Goal: Use online tool/utility: Utilize a website feature to perform a specific function

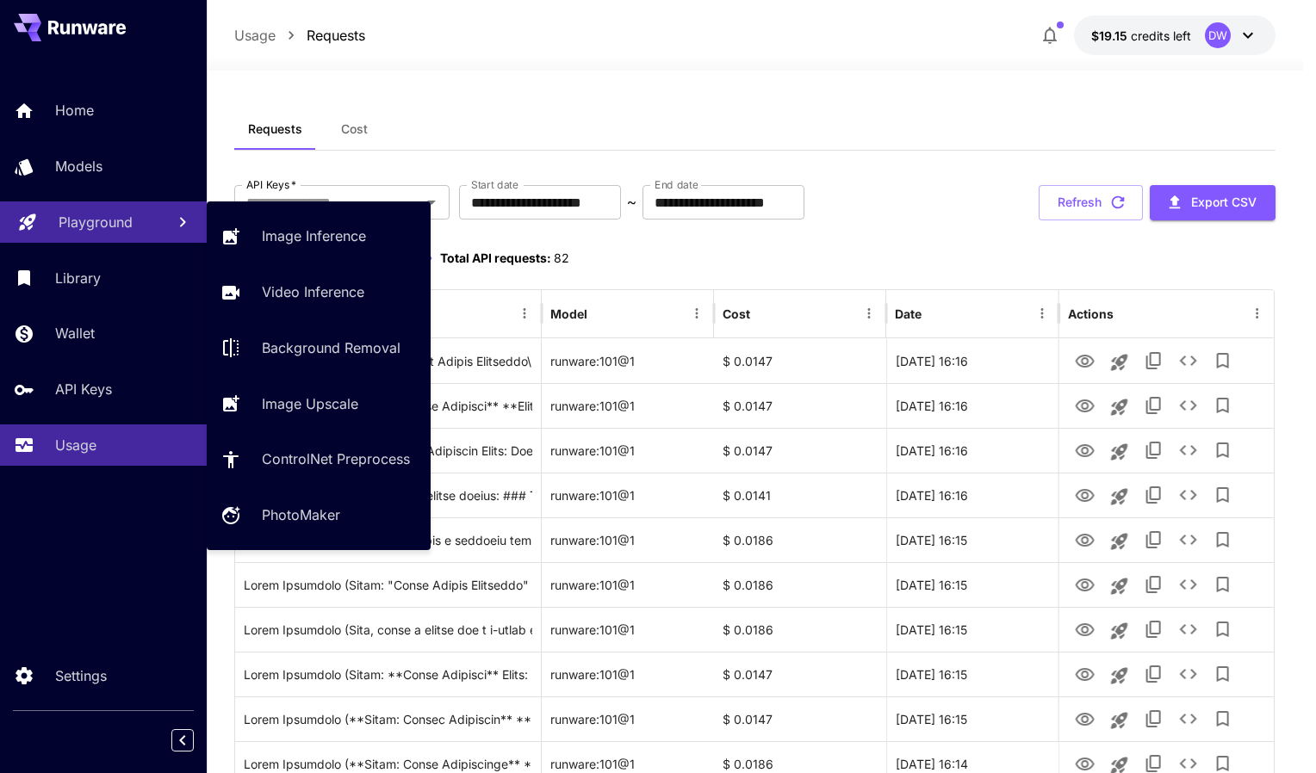
click at [108, 229] on p "Playground" at bounding box center [96, 222] width 74 height 21
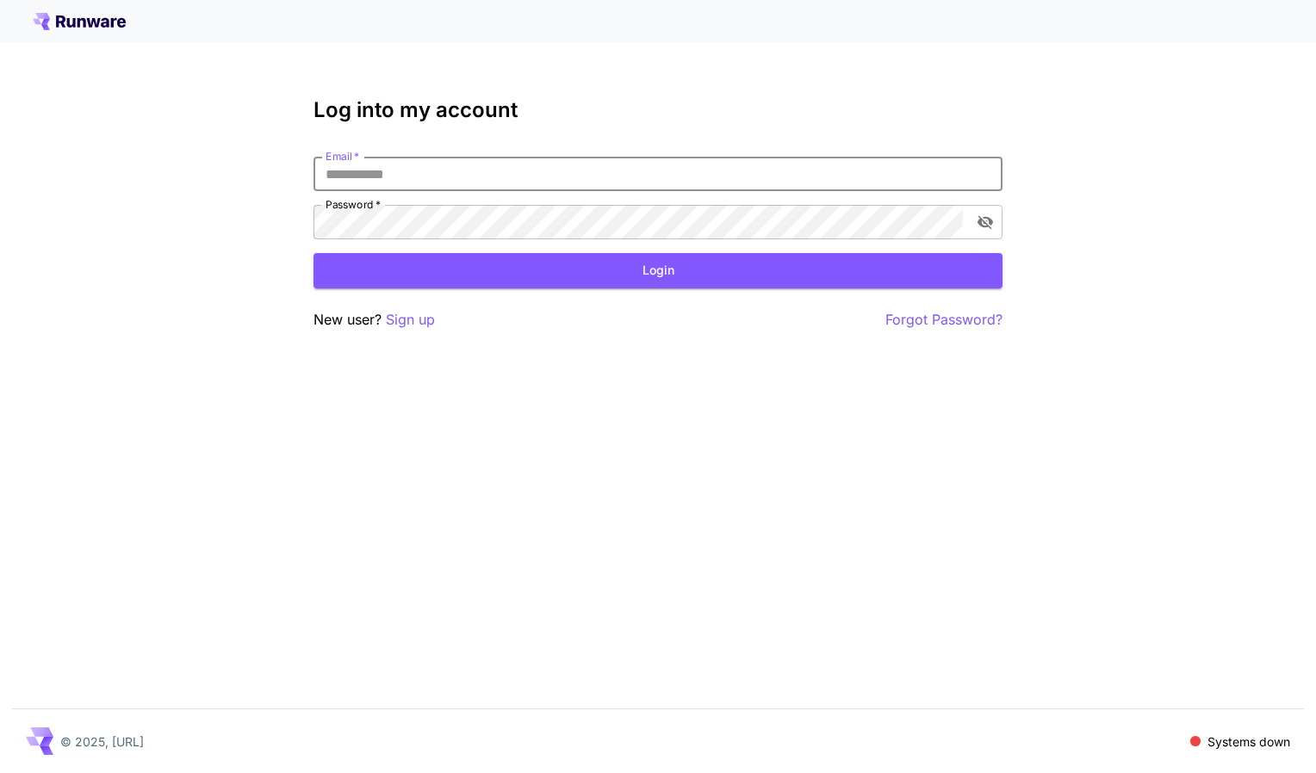
click at [418, 186] on input "Email   *" at bounding box center [657, 174] width 689 height 34
type input "**********"
click button "Login" at bounding box center [657, 270] width 689 height 35
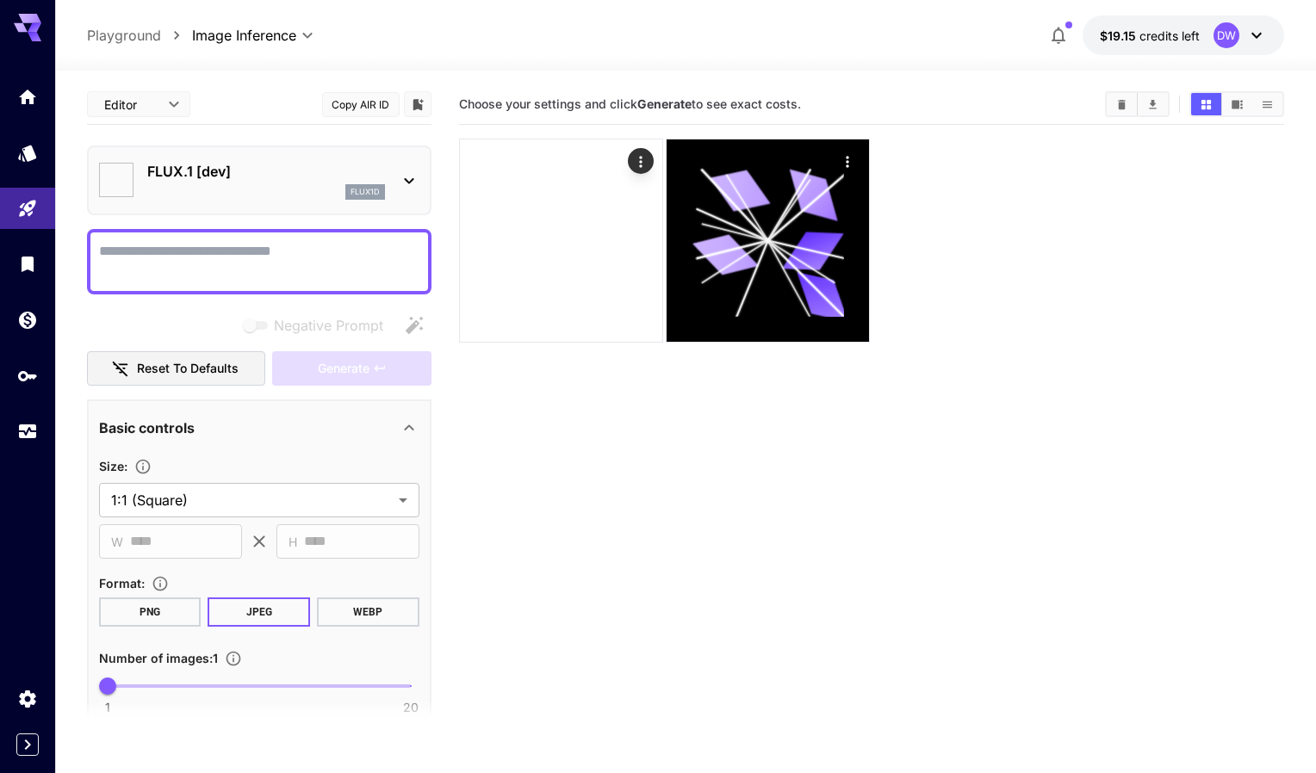
type input "**********"
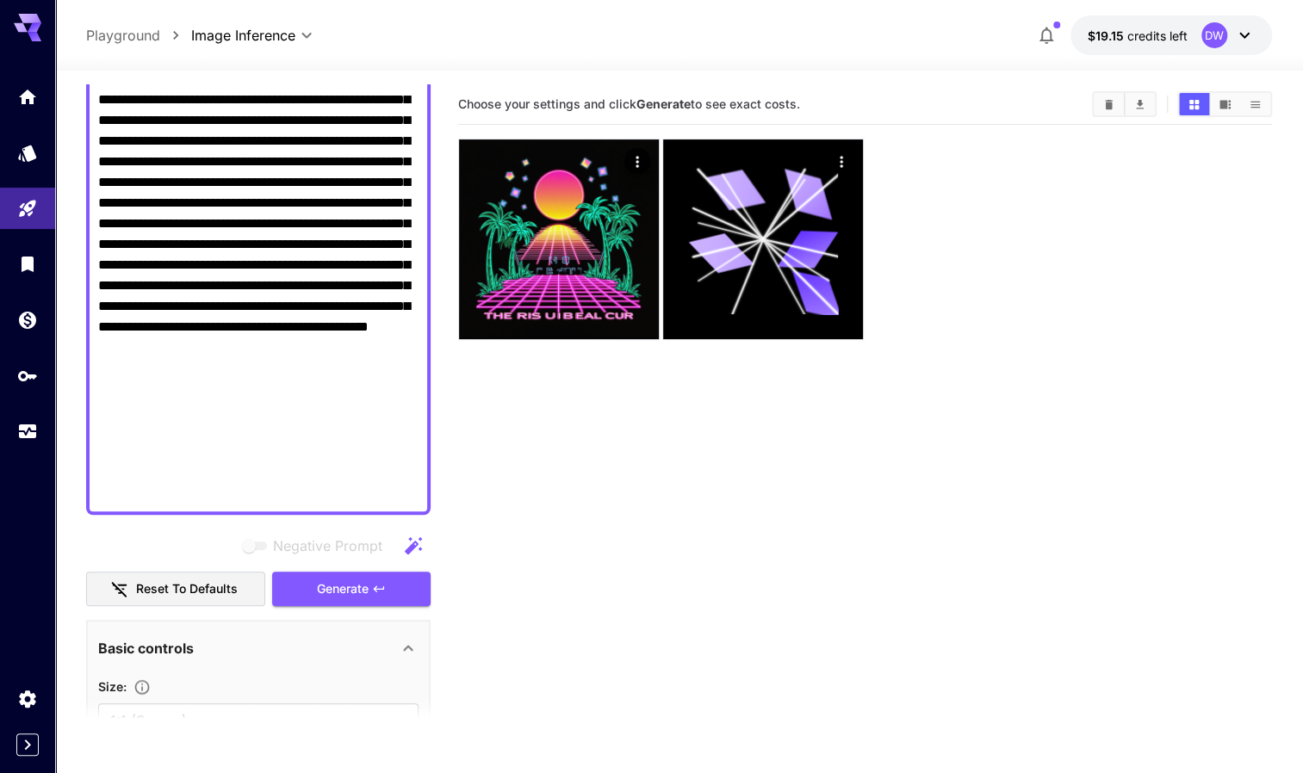
scroll to position [751, 0]
type textarea "**********"
click at [341, 587] on span "Generate" at bounding box center [343, 590] width 52 height 22
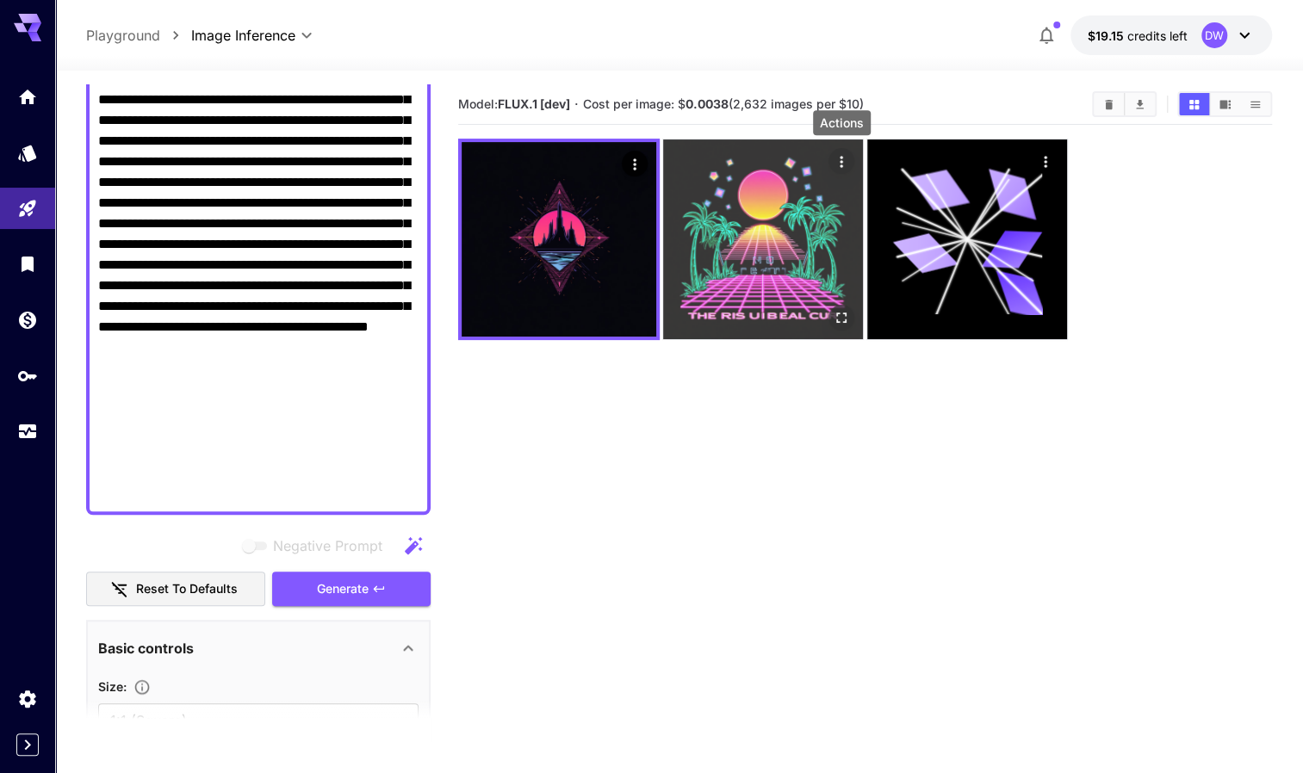
click at [841, 160] on icon "Actions" at bounding box center [840, 161] width 3 height 11
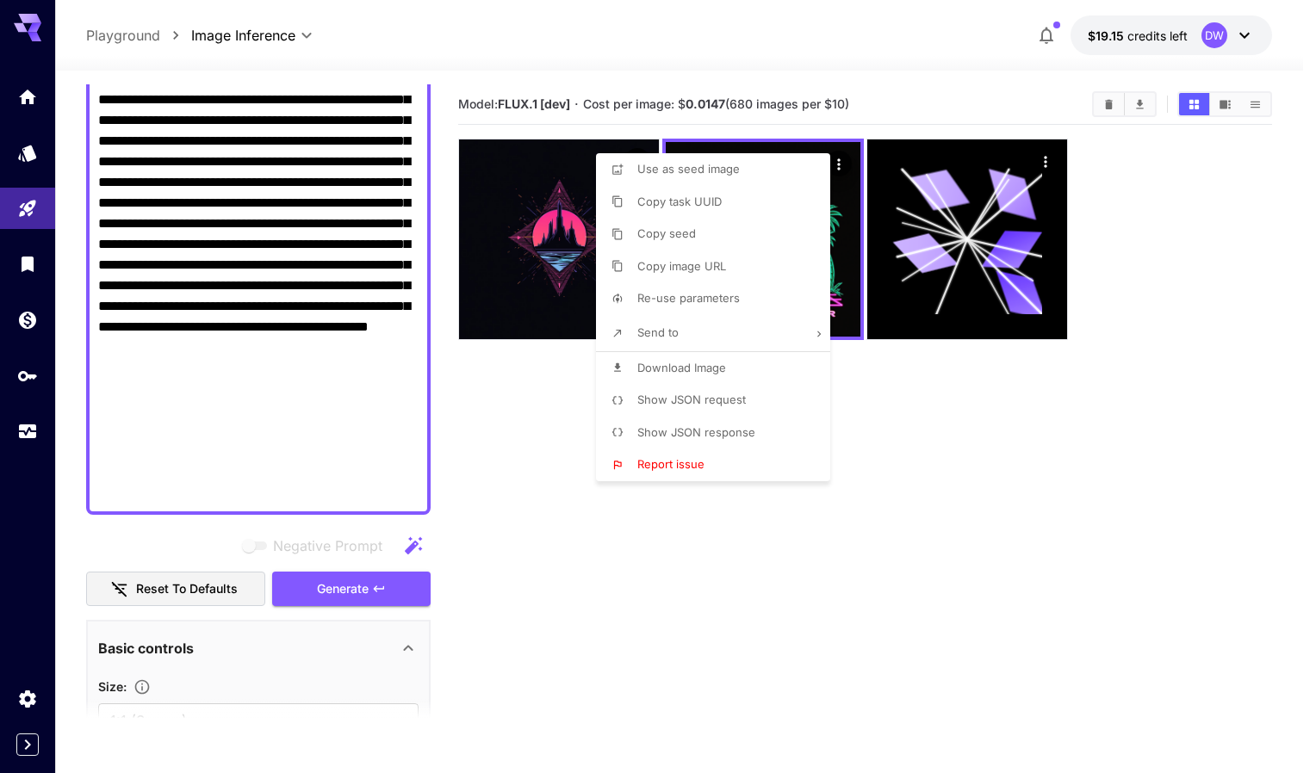
click at [920, 523] on div at bounding box center [658, 386] width 1316 height 773
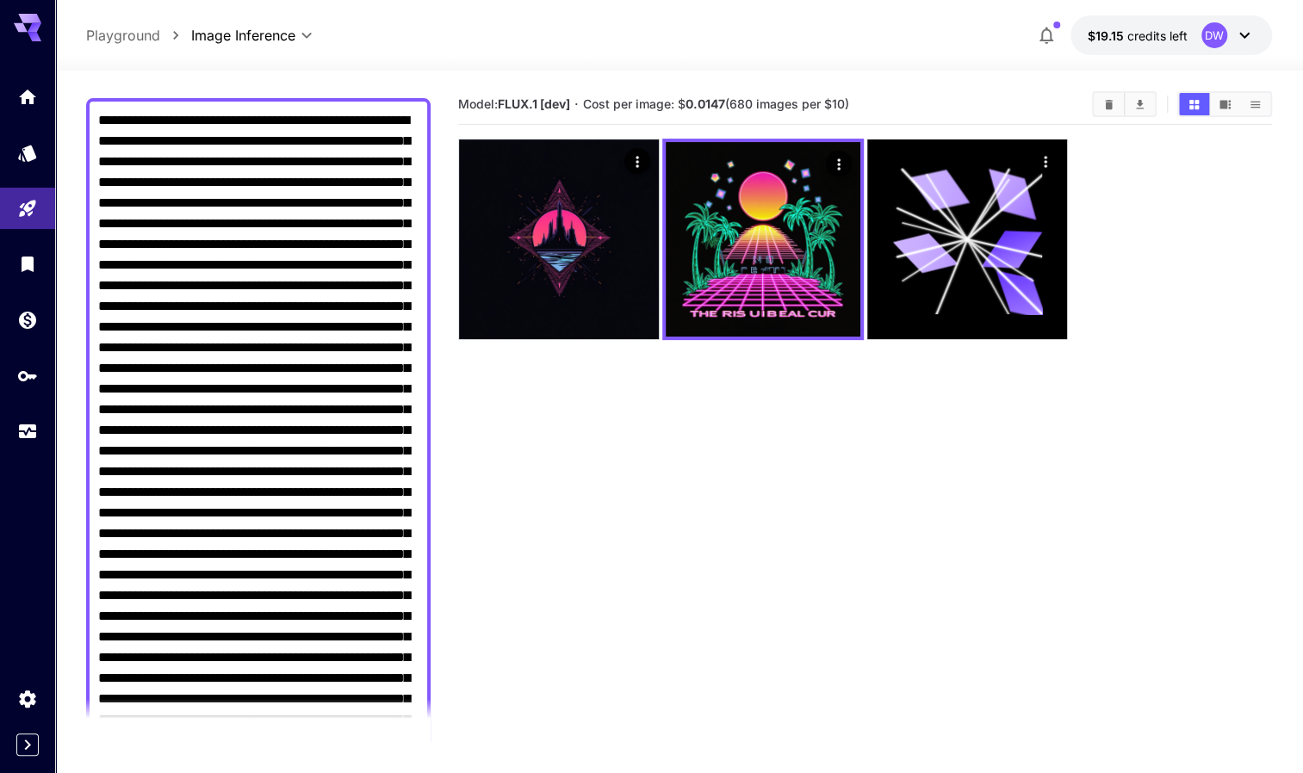
scroll to position [0, 0]
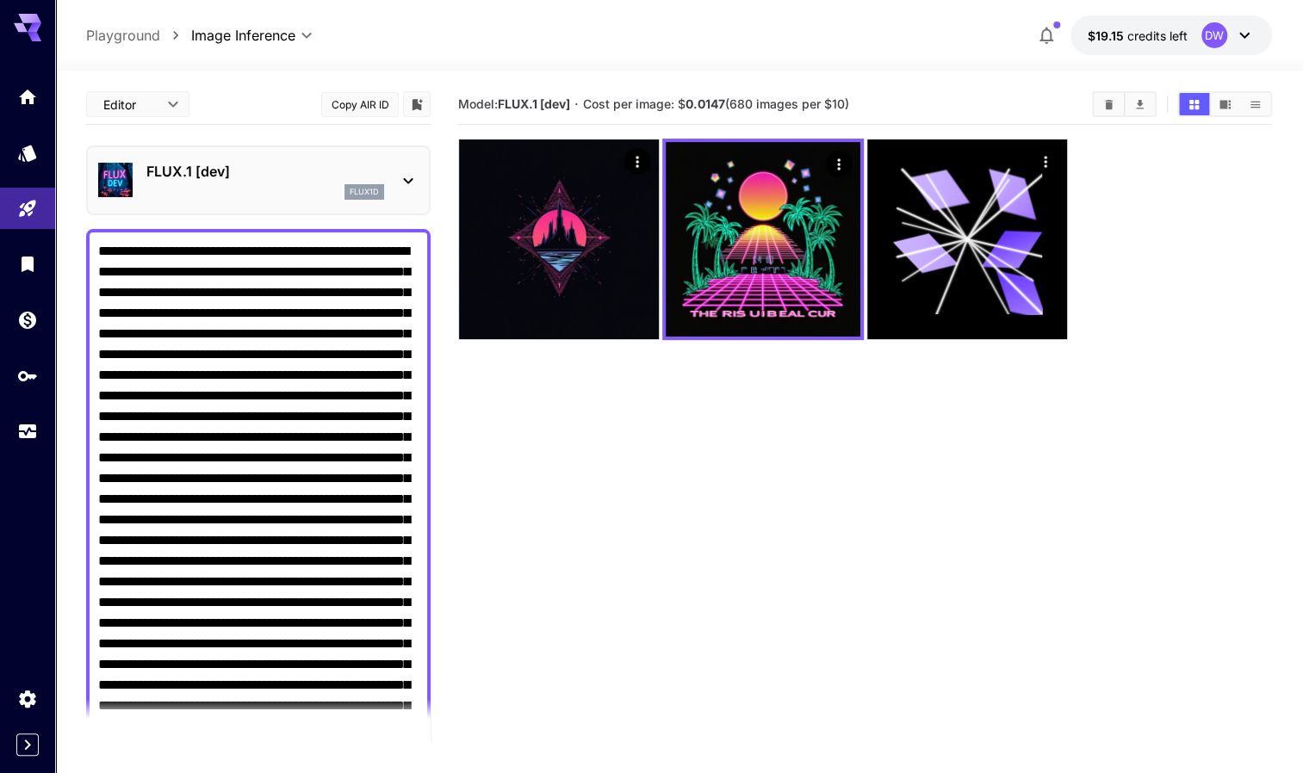
click at [286, 173] on p "FLUX.1 [dev]" at bounding box center [265, 171] width 238 height 21
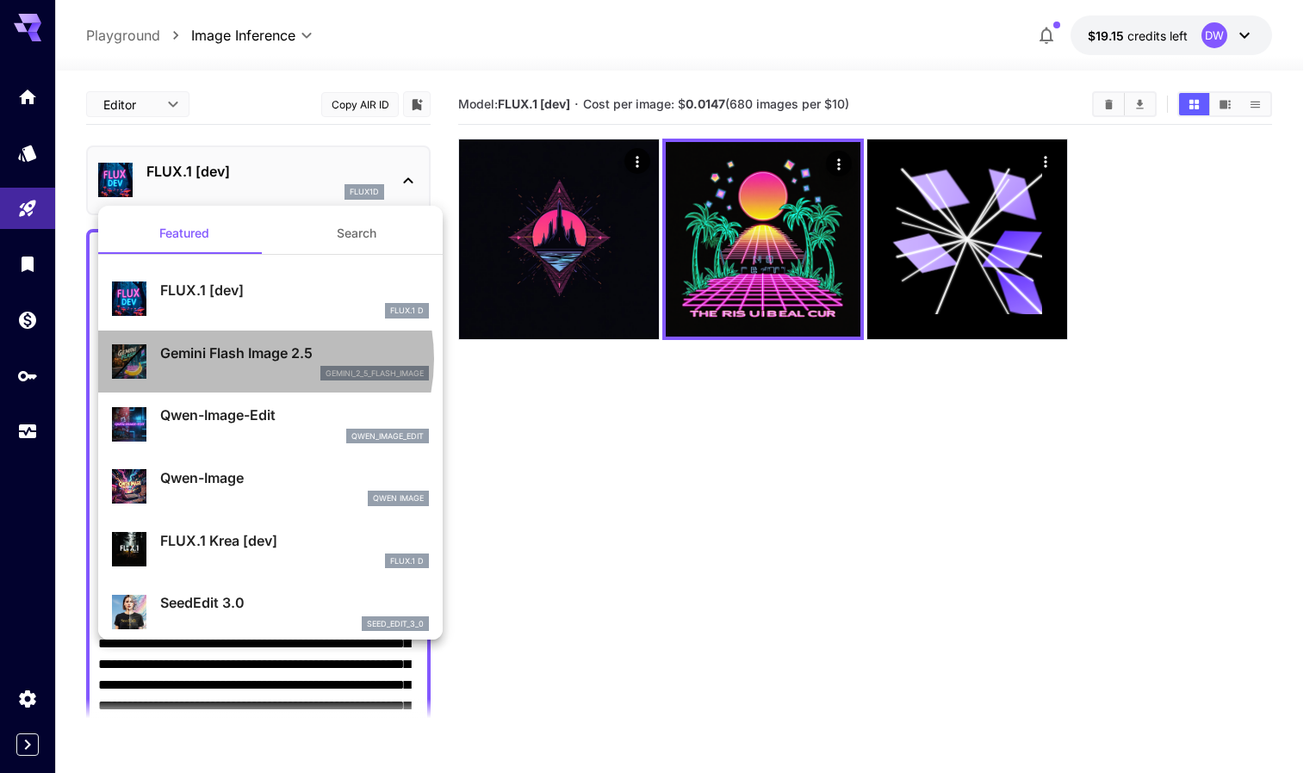
click at [250, 358] on p "Gemini Flash Image 2.5" at bounding box center [294, 353] width 269 height 21
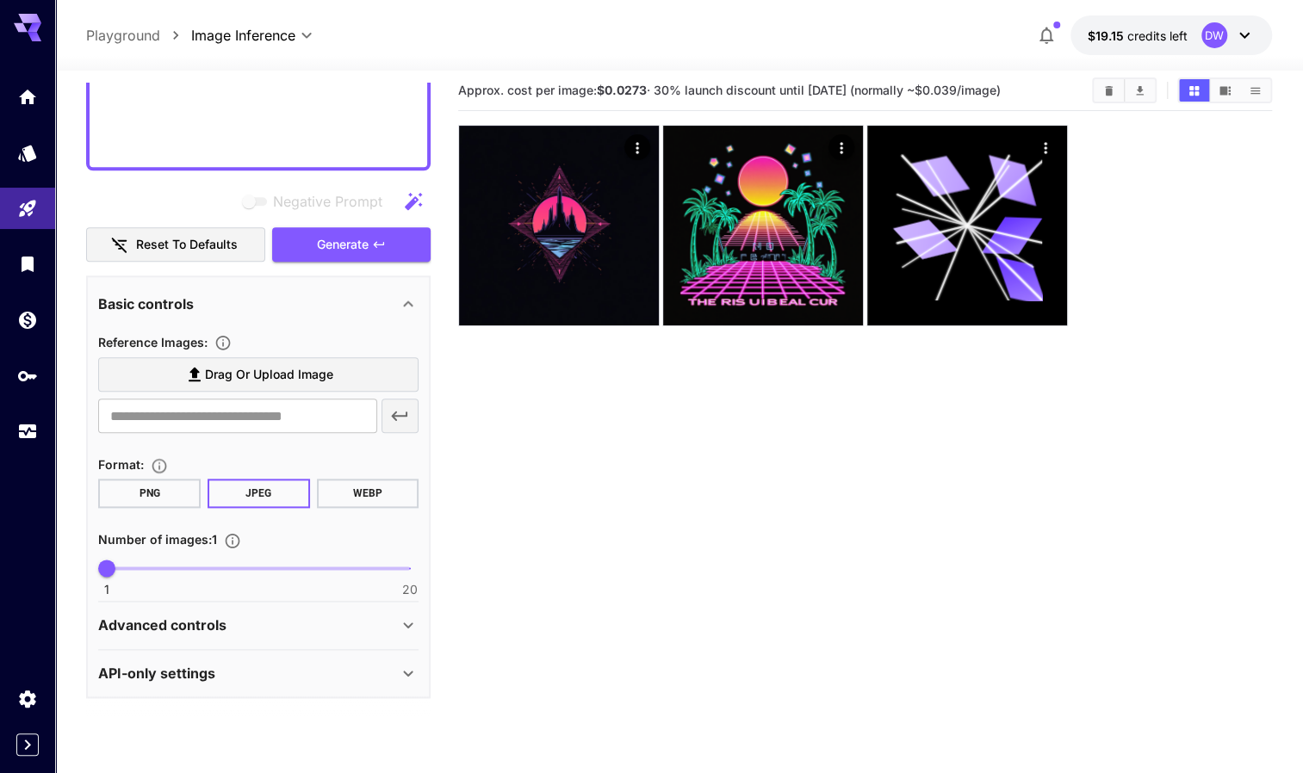
scroll to position [15, 0]
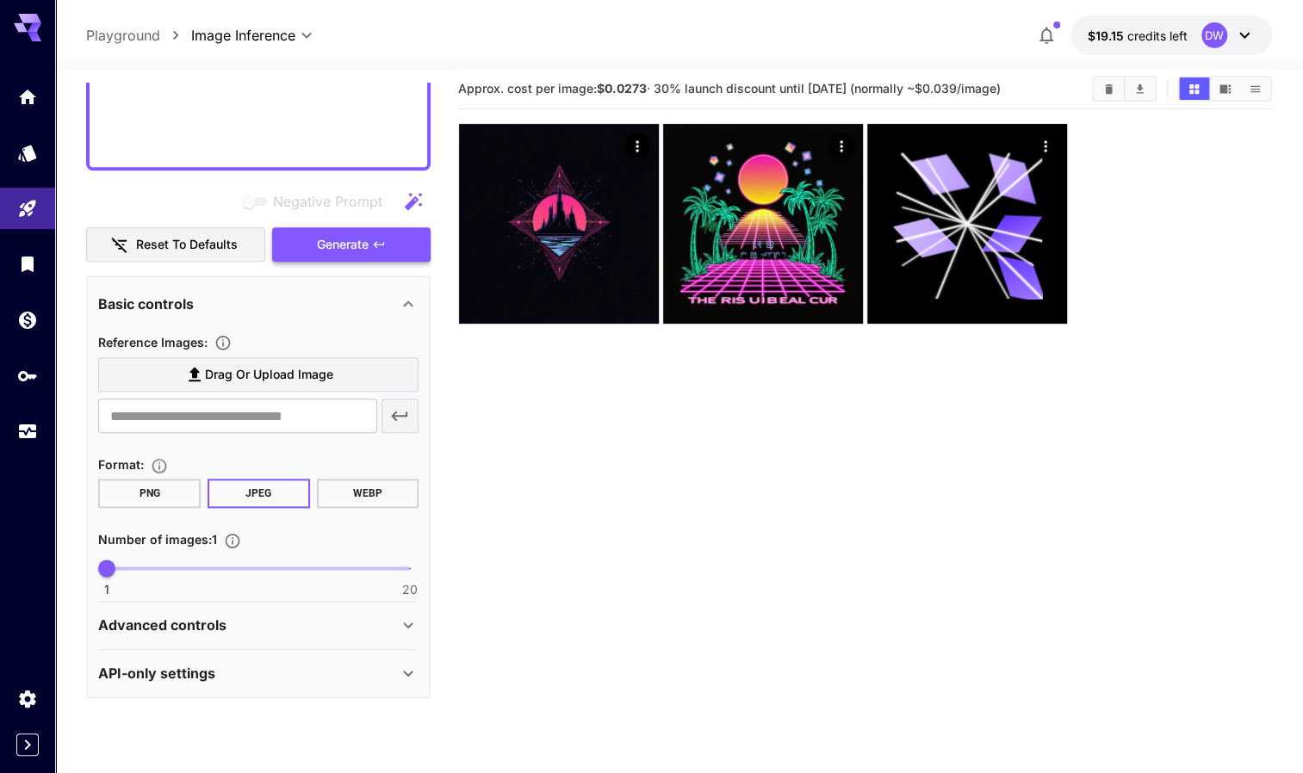
click at [337, 247] on span "Generate" at bounding box center [343, 245] width 52 height 22
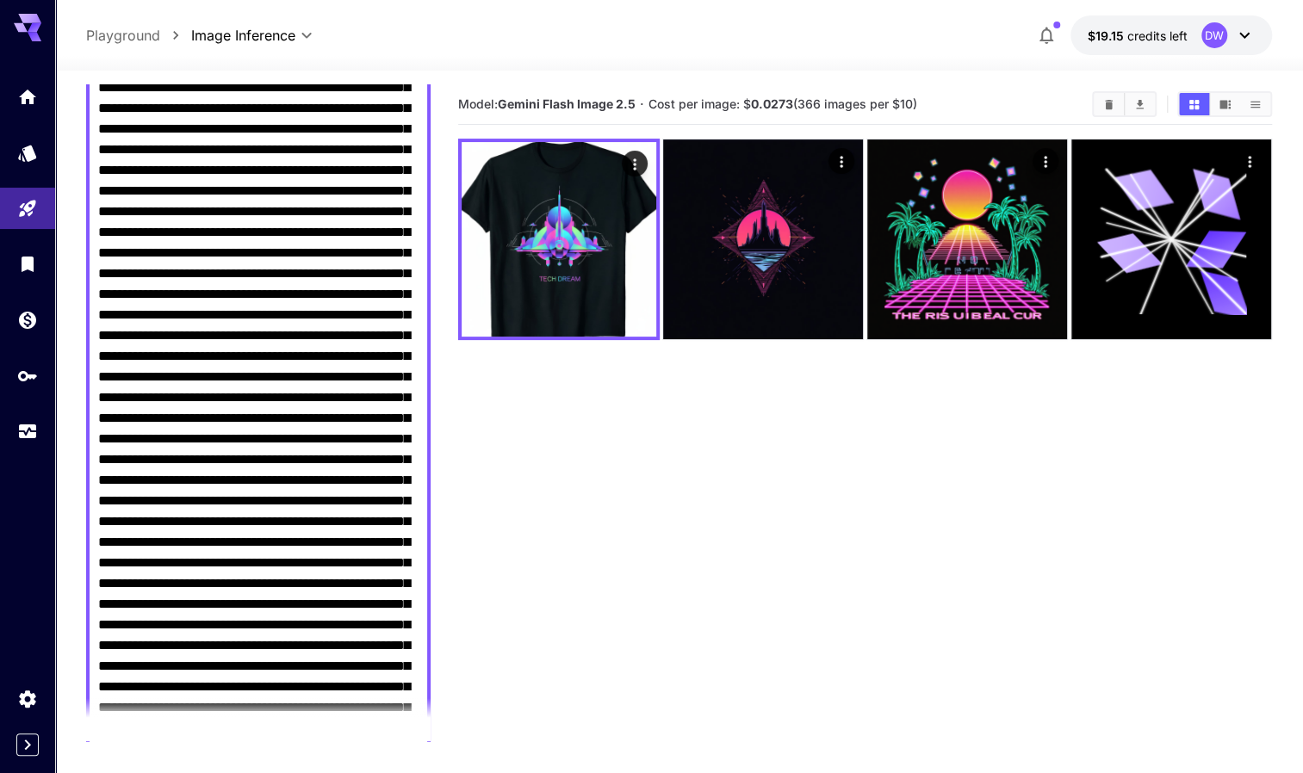
scroll to position [195, 0]
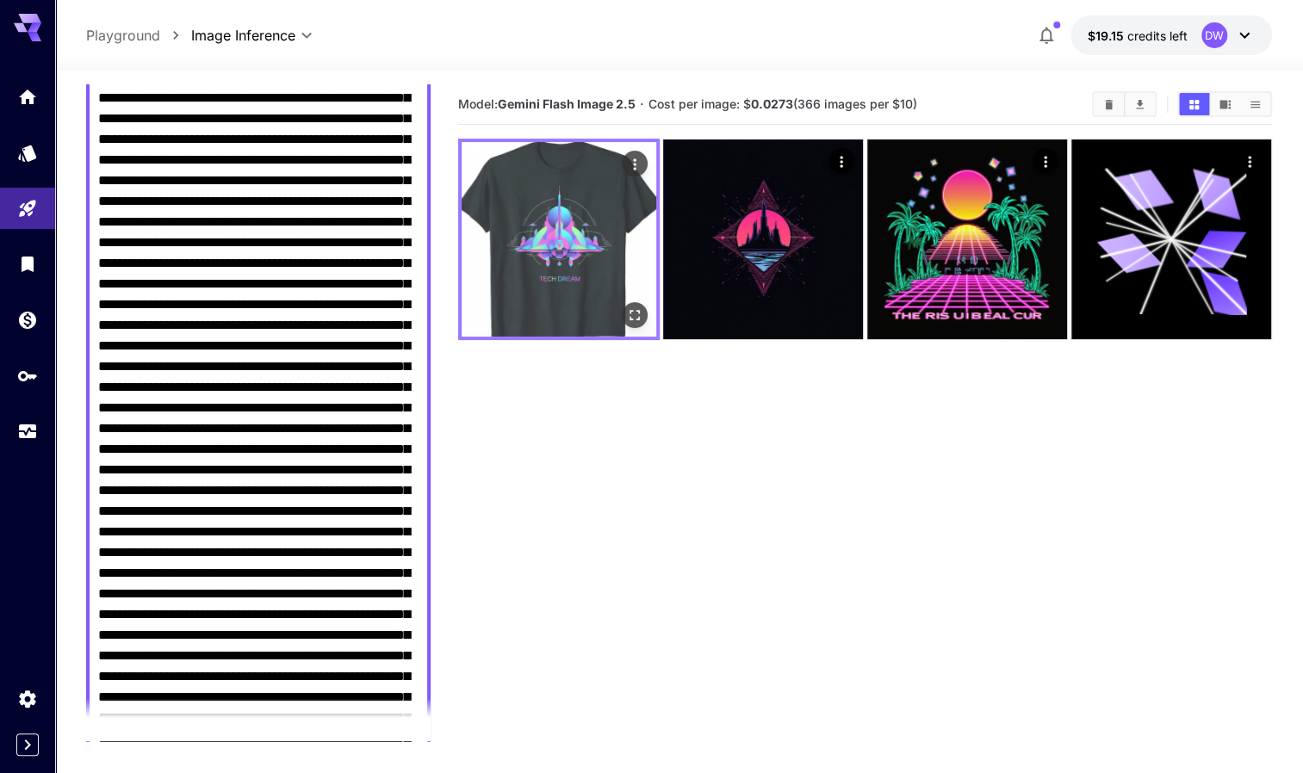
click at [569, 246] on img at bounding box center [559, 239] width 195 height 195
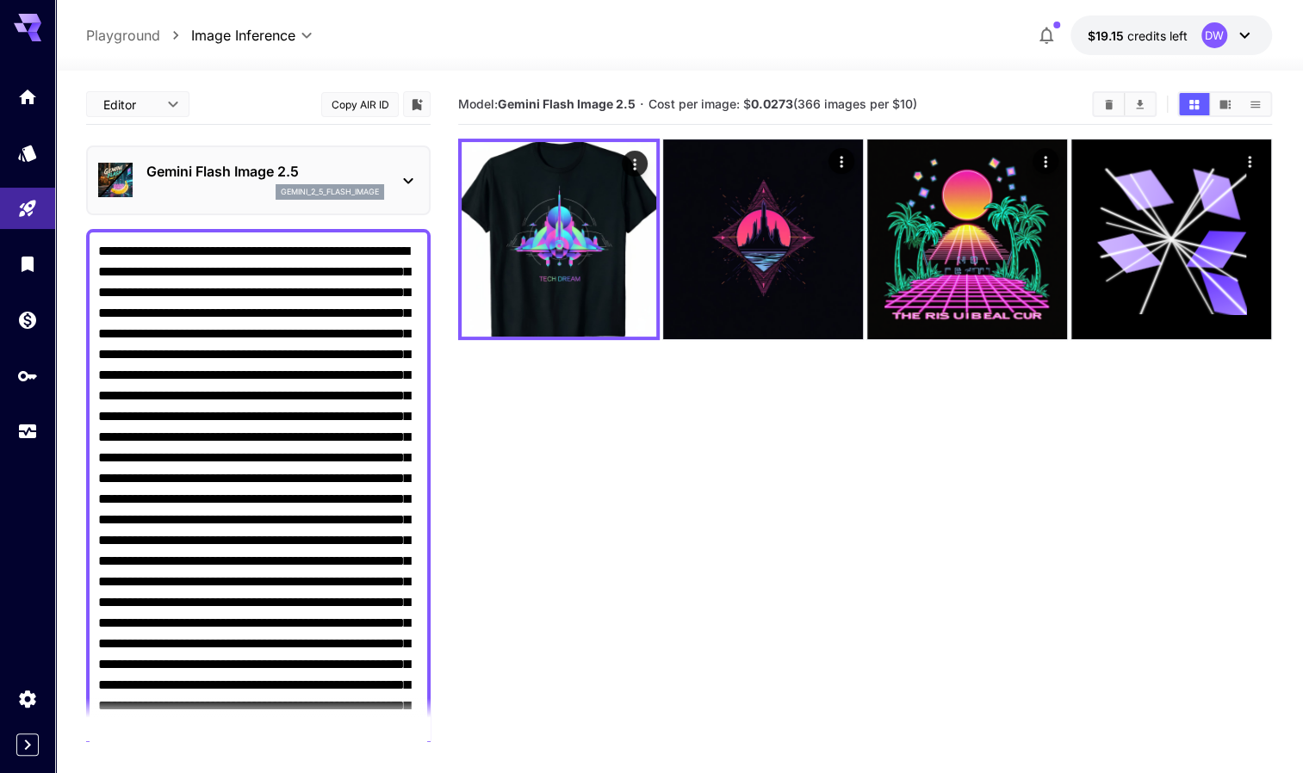
scroll to position [2, 0]
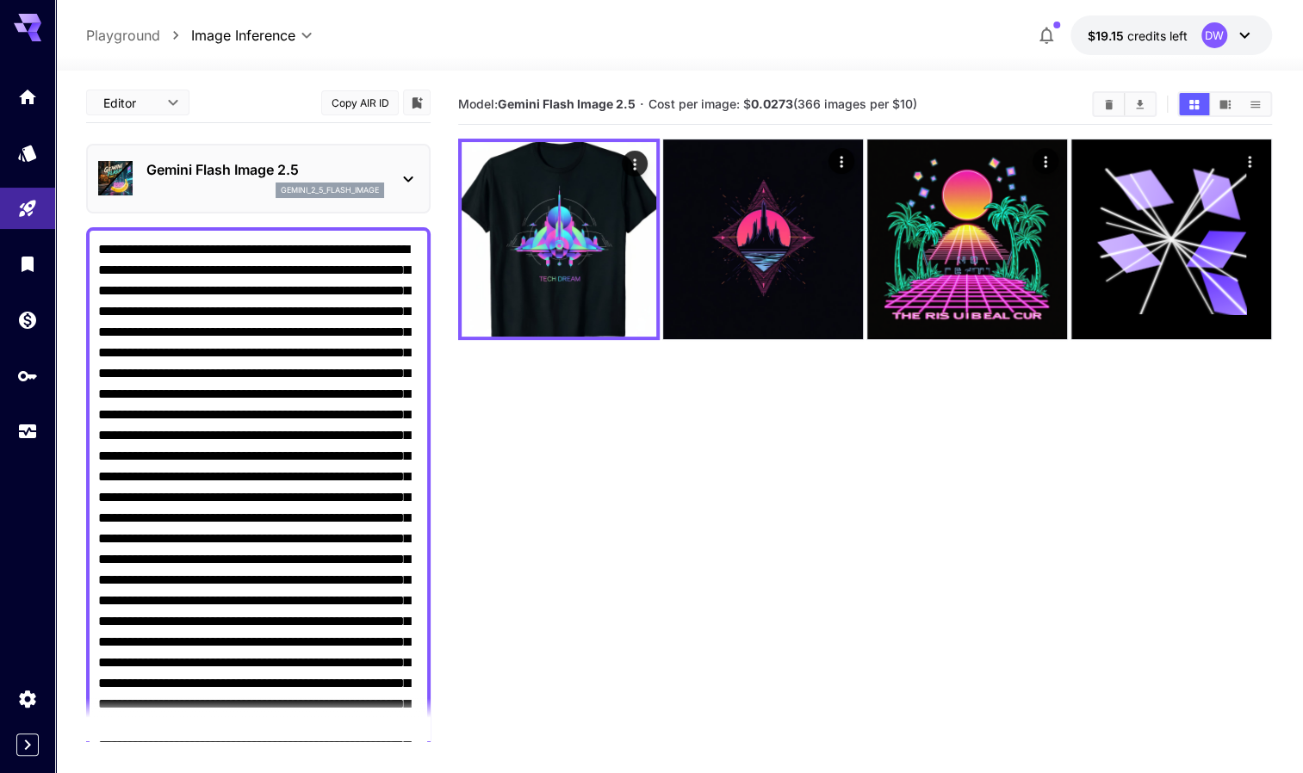
click at [415, 173] on icon at bounding box center [408, 179] width 21 height 21
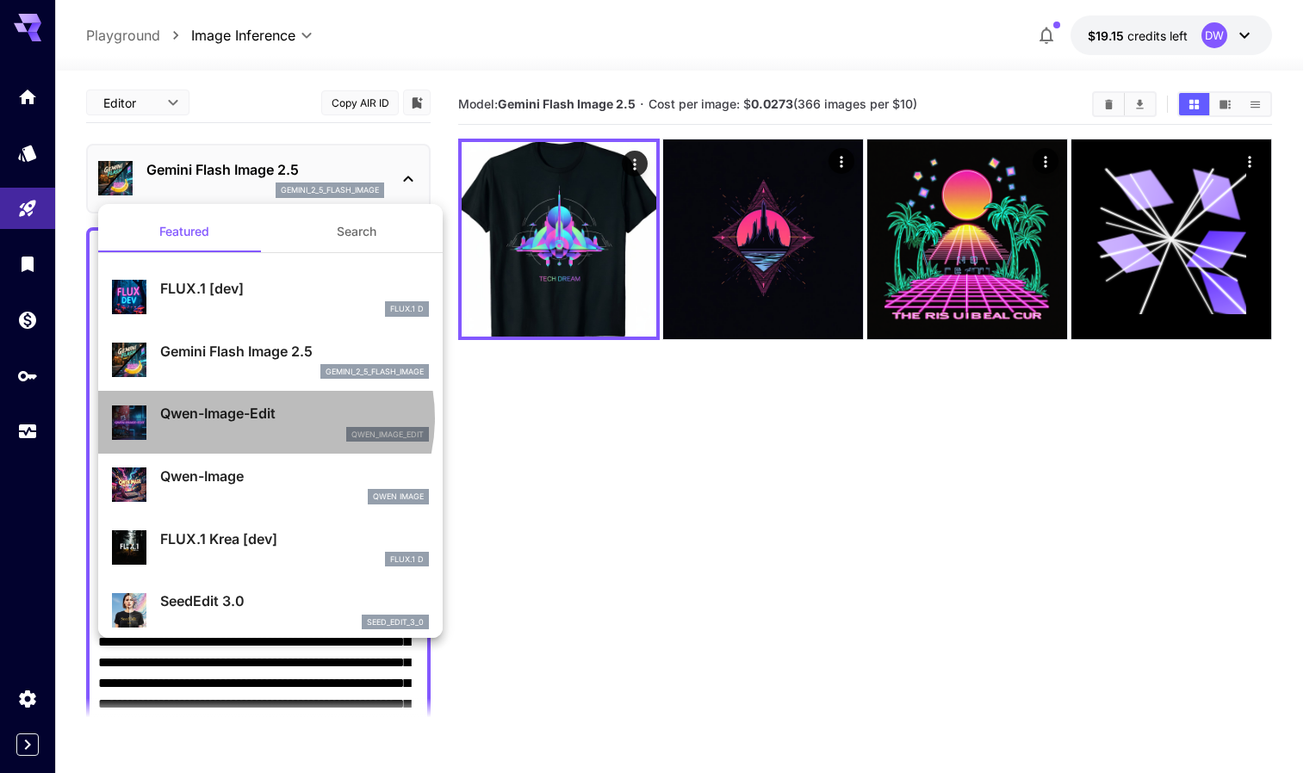
click at [258, 418] on p "Qwen-Image-Edit" at bounding box center [294, 413] width 269 height 21
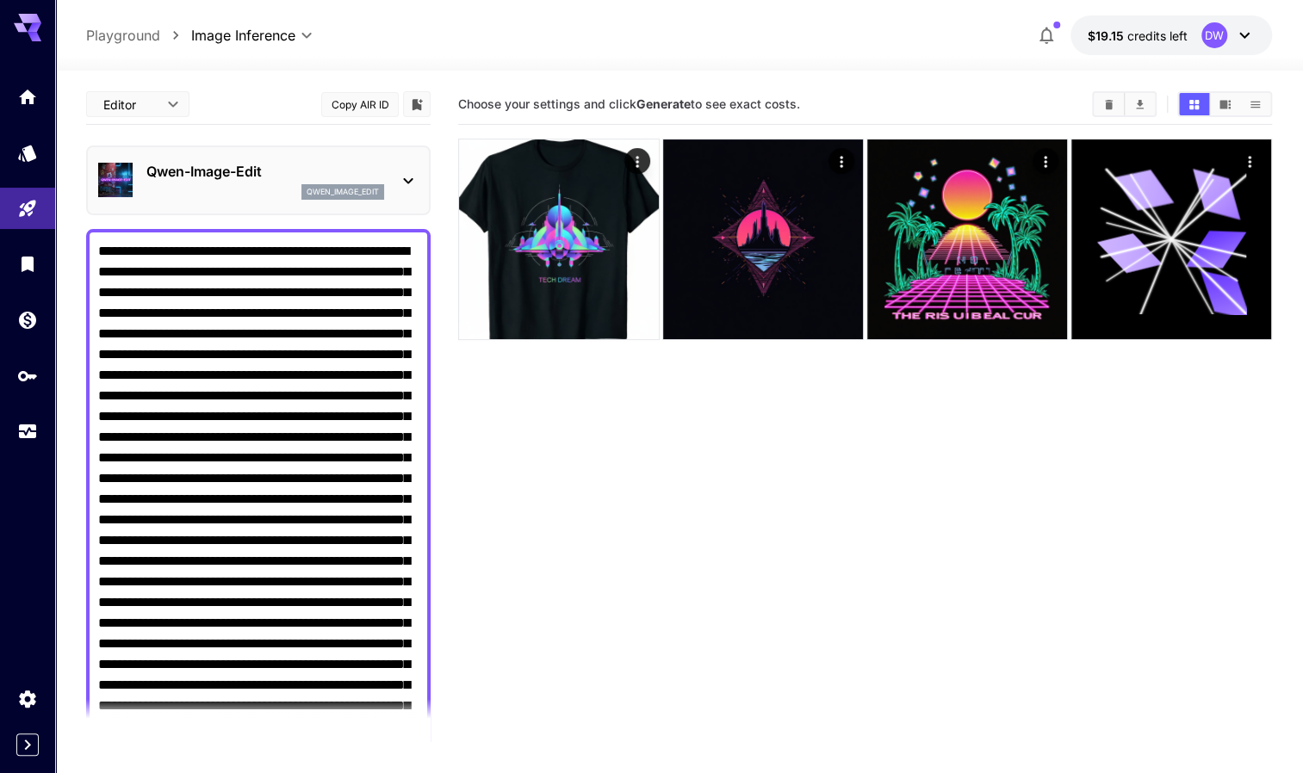
click at [327, 177] on p "Qwen-Image-Edit" at bounding box center [265, 171] width 238 height 21
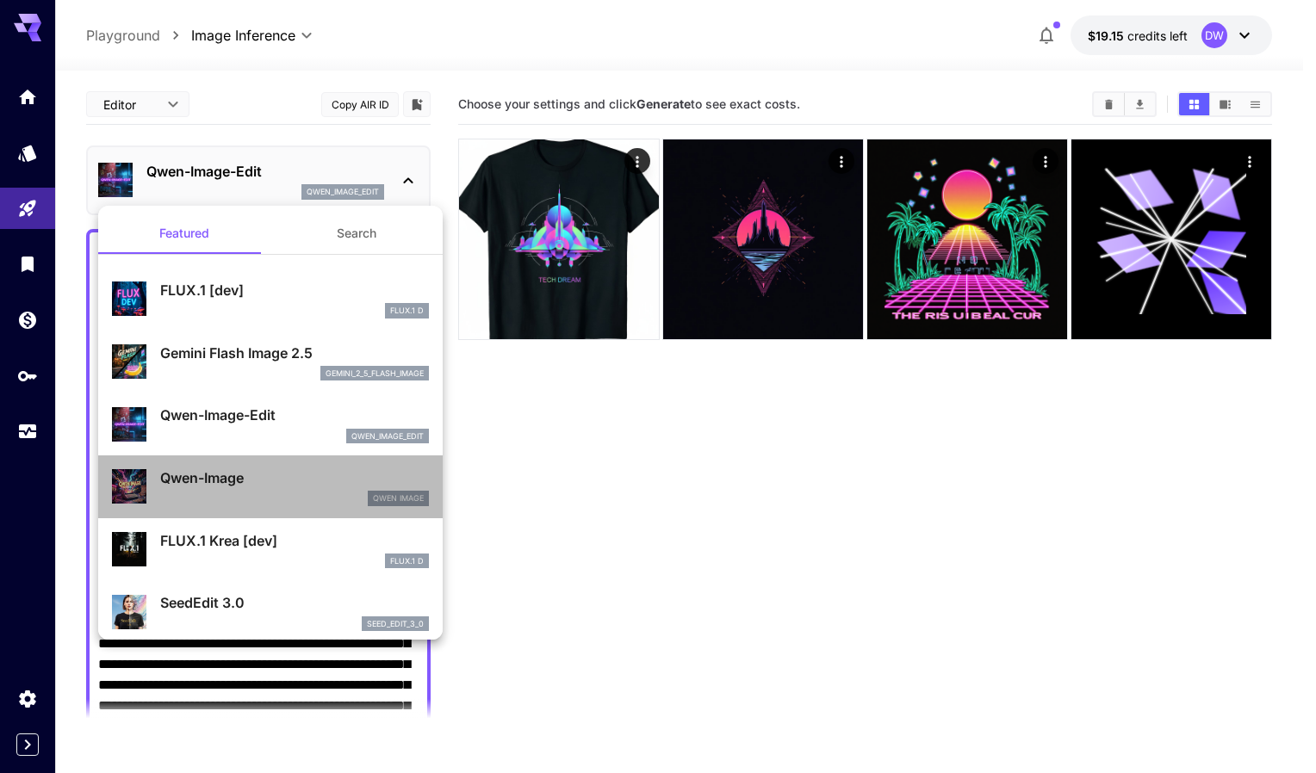
click at [284, 474] on p "Qwen-Image" at bounding box center [294, 478] width 269 height 21
type input "**"
type input "***"
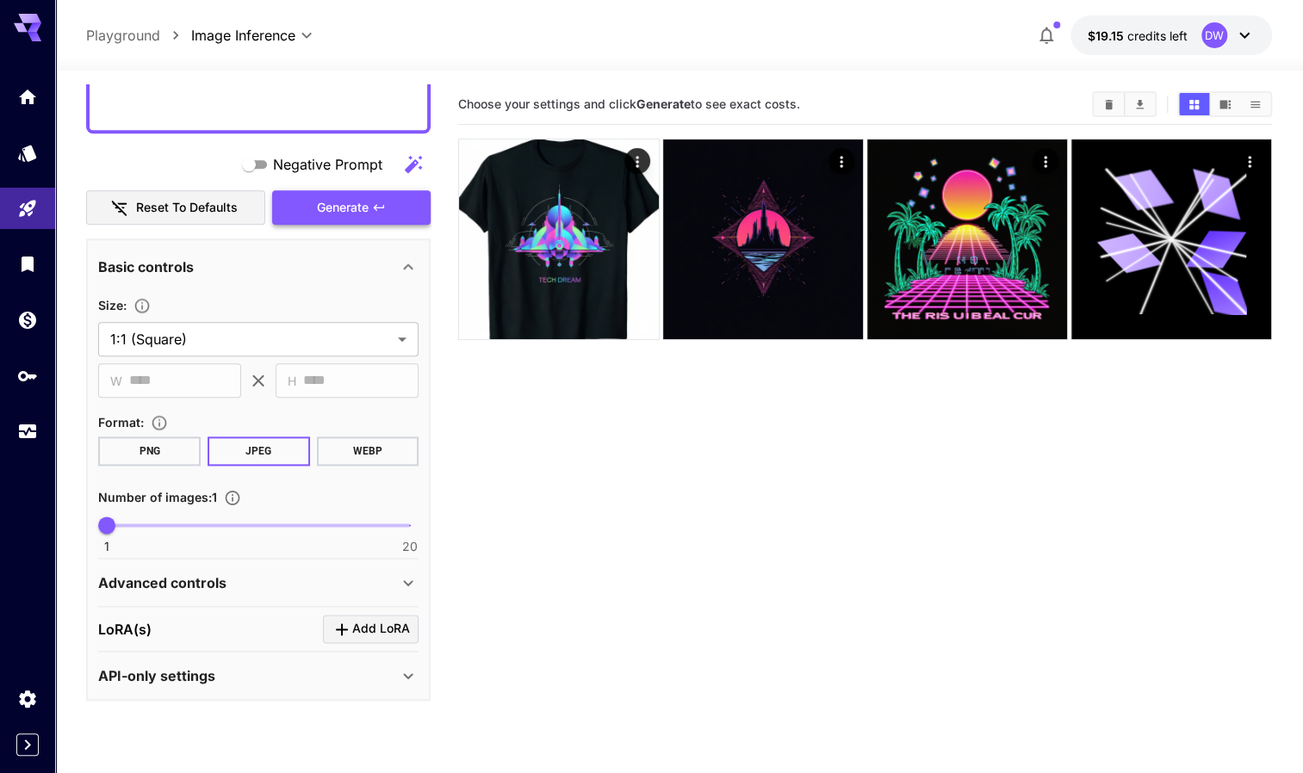
click at [361, 205] on span "Generate" at bounding box center [343, 208] width 52 height 22
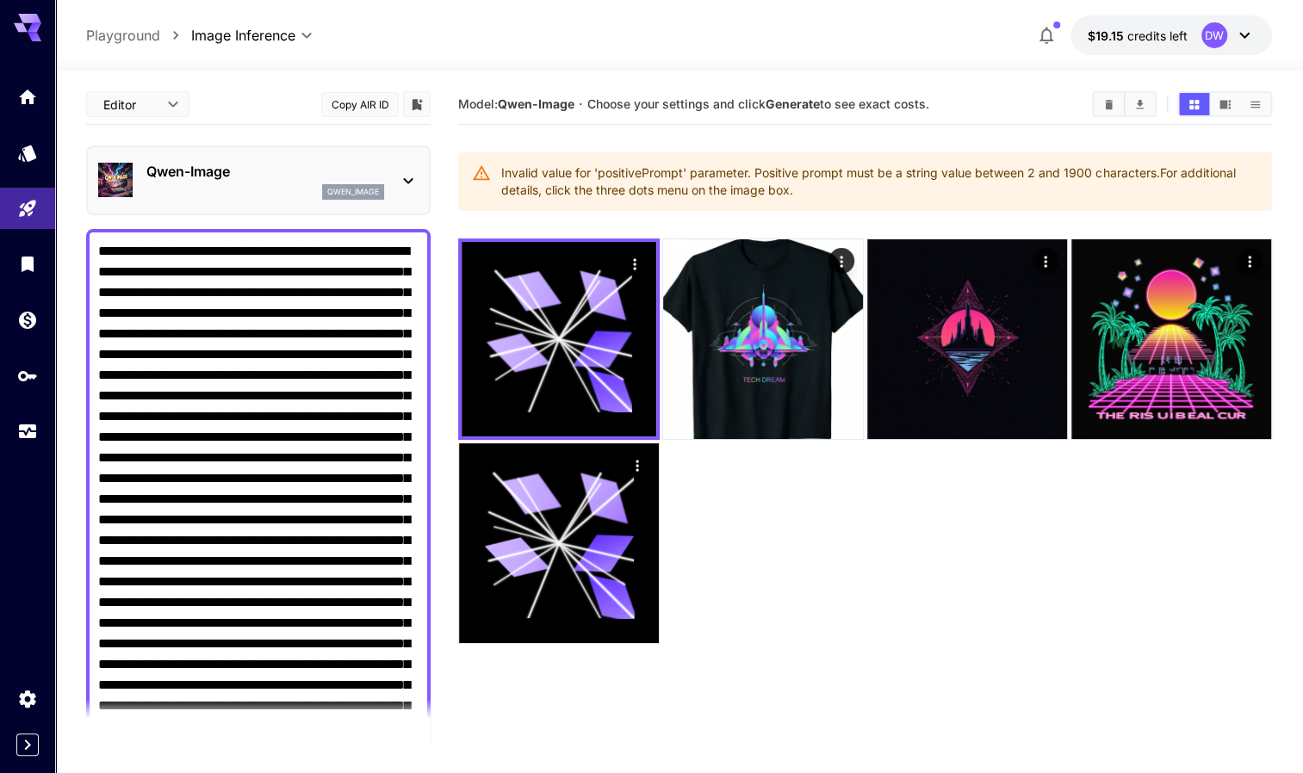
click at [285, 172] on p "Qwen-Image" at bounding box center [265, 171] width 238 height 21
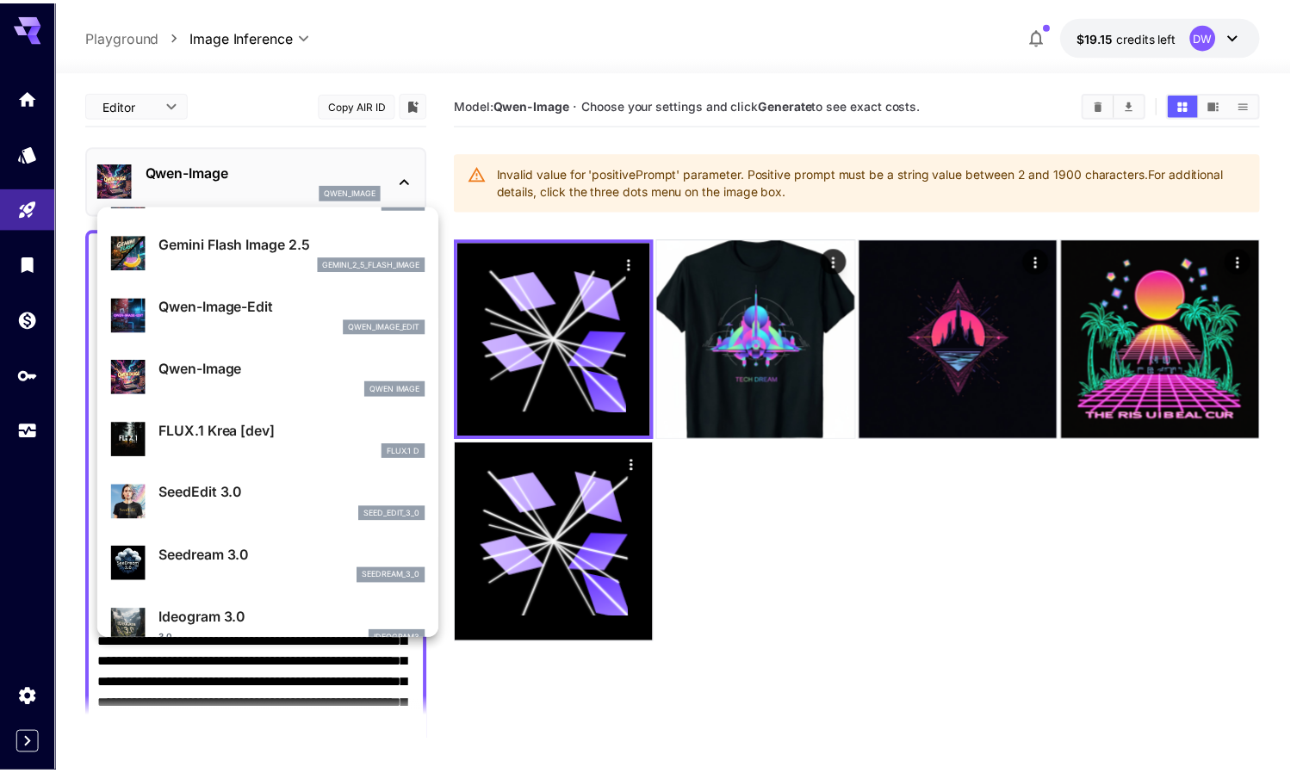
scroll to position [110, 0]
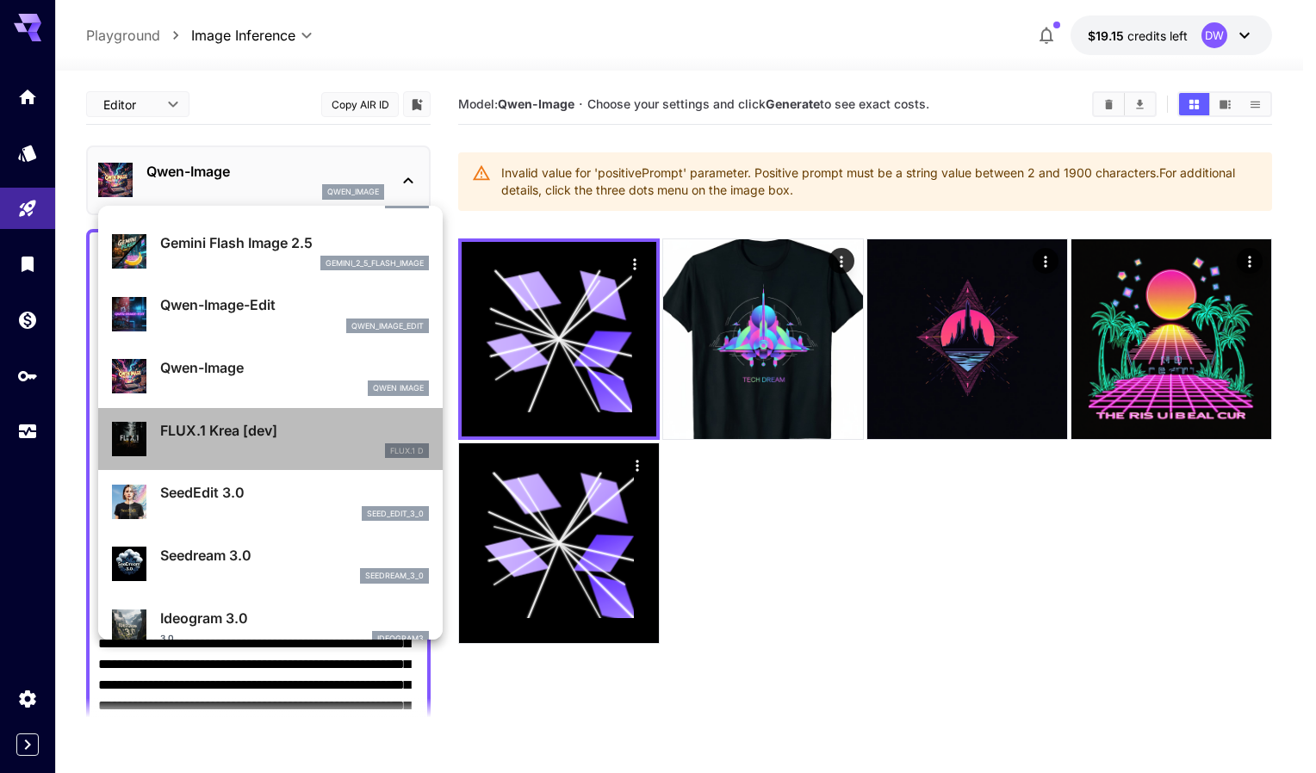
click at [275, 434] on p "FLUX.1 Krea [dev]" at bounding box center [294, 430] width 269 height 21
type input "**"
type input "***"
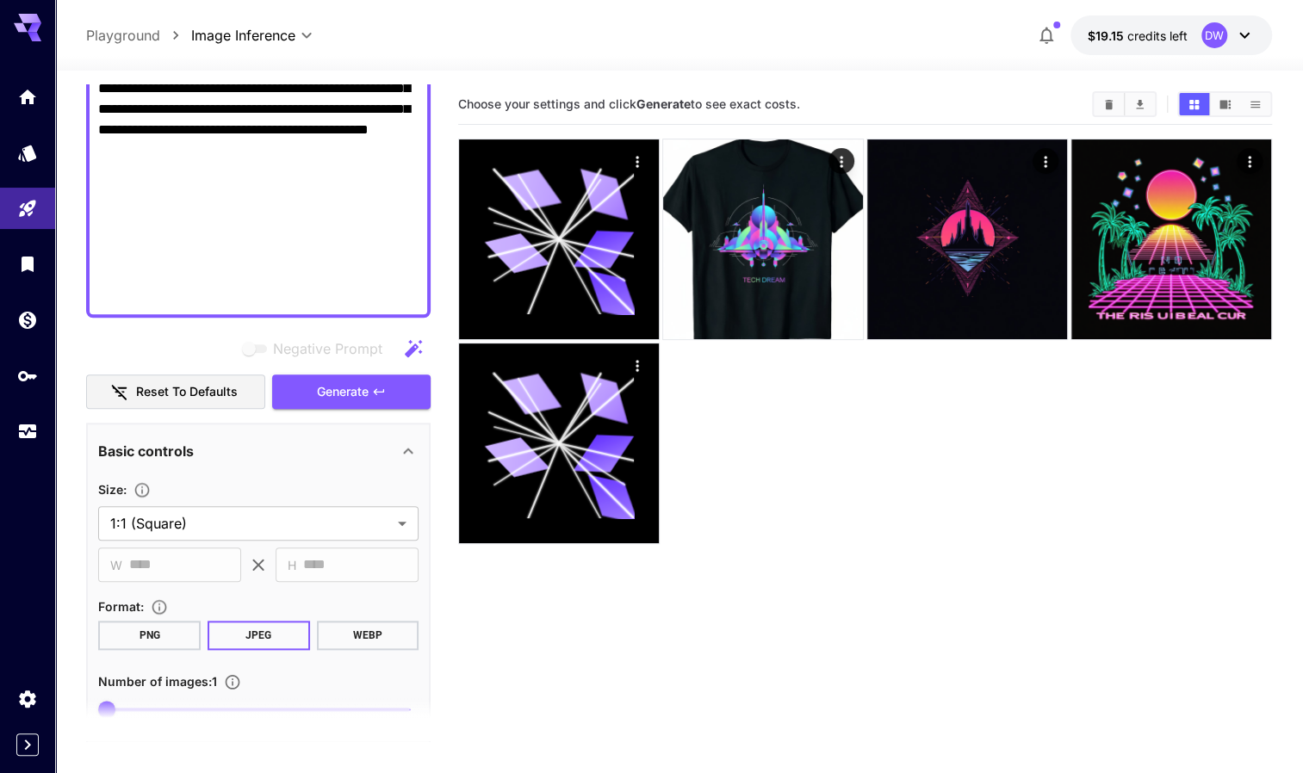
scroll to position [988, 0]
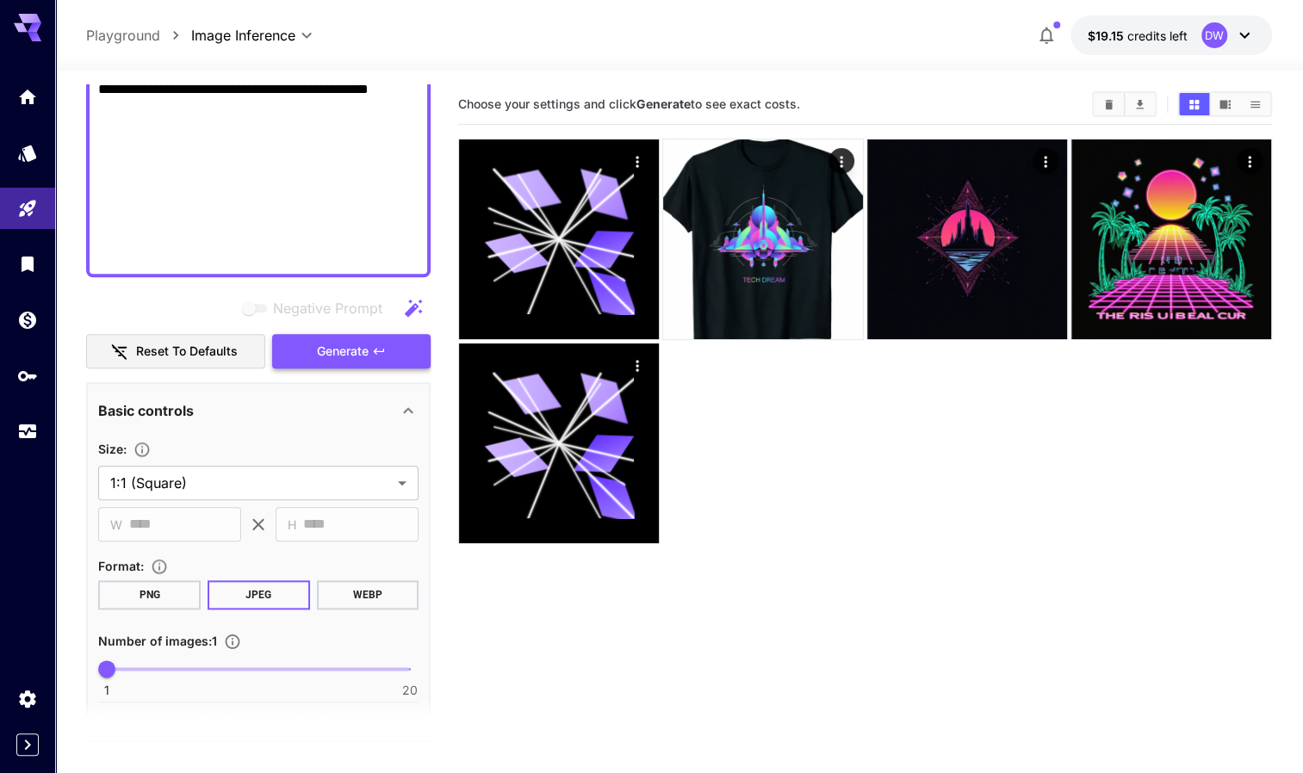
click at [339, 362] on button "Generate" at bounding box center [351, 351] width 158 height 35
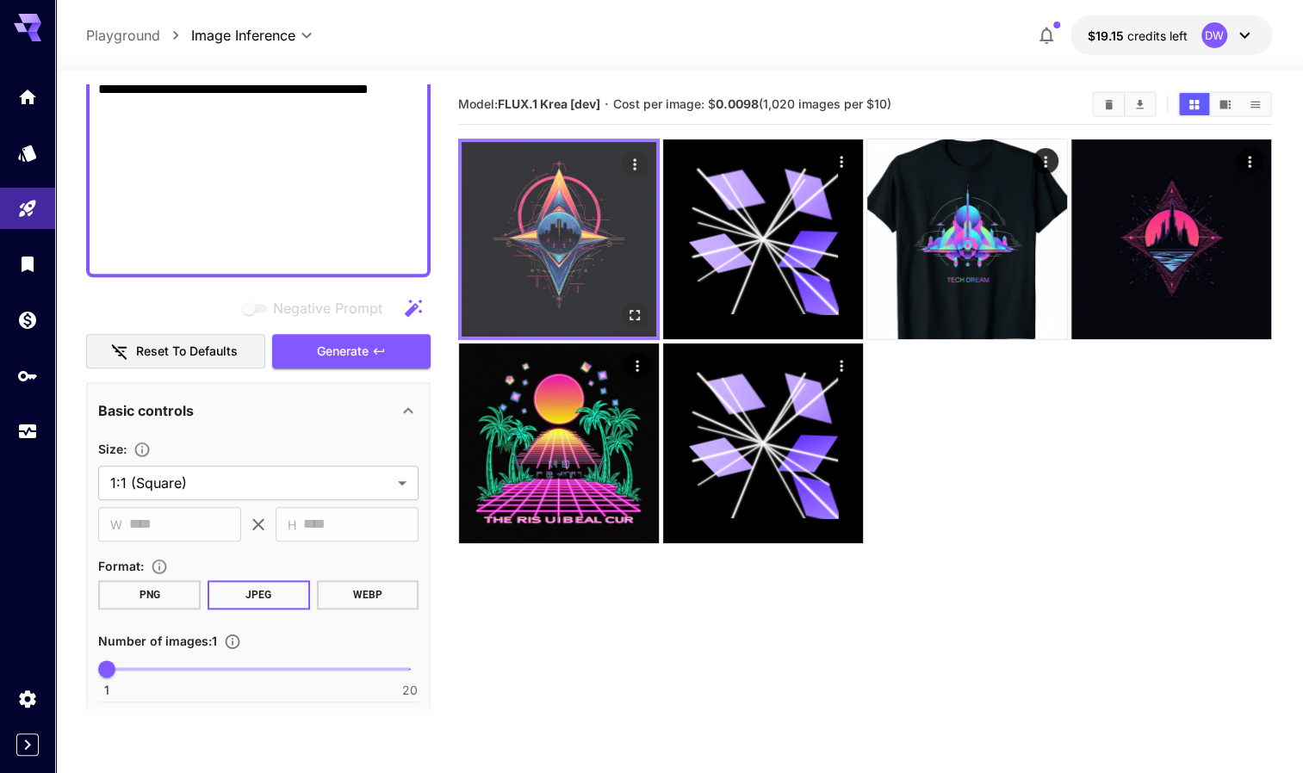
click at [563, 226] on img at bounding box center [559, 239] width 195 height 195
click at [635, 313] on icon "Open in fullscreen" at bounding box center [634, 315] width 17 height 17
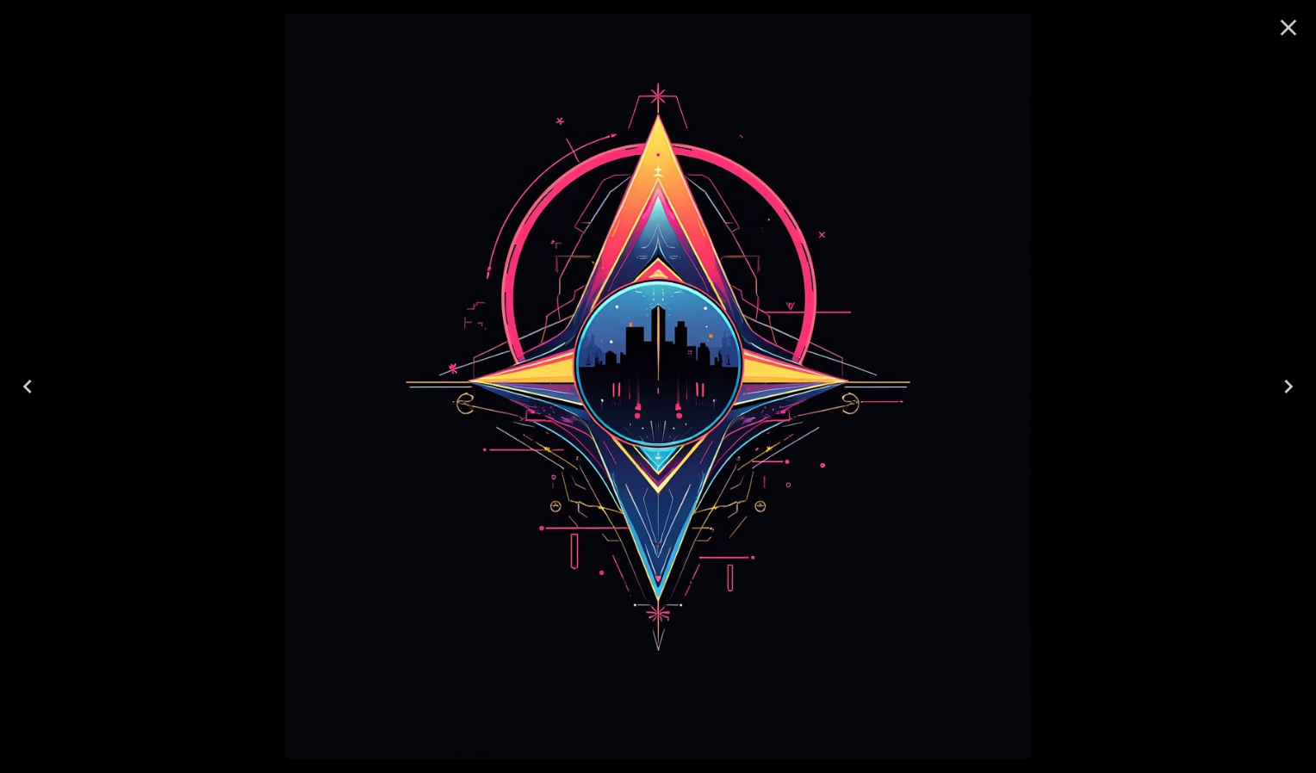
click at [1296, 34] on icon "Close" at bounding box center [1288, 28] width 28 height 28
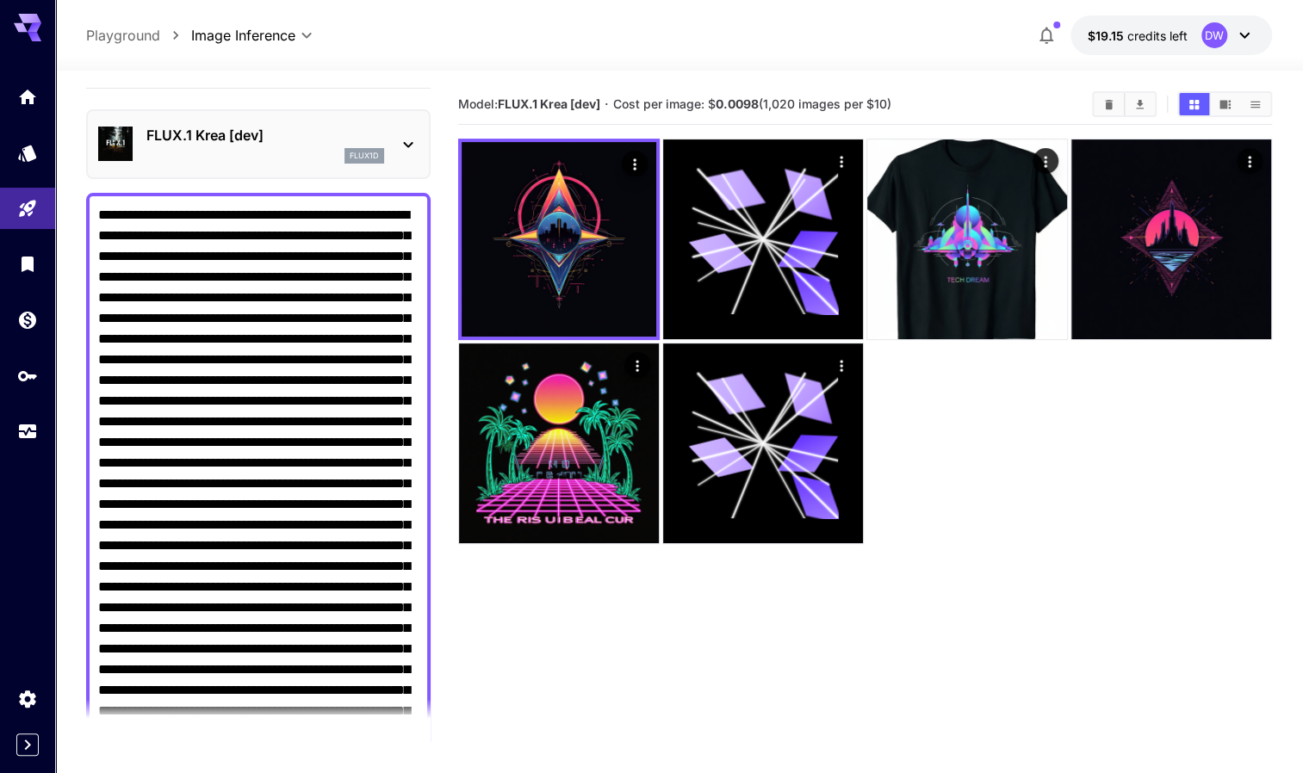
scroll to position [0, 0]
